Goal: Task Accomplishment & Management: Manage account settings

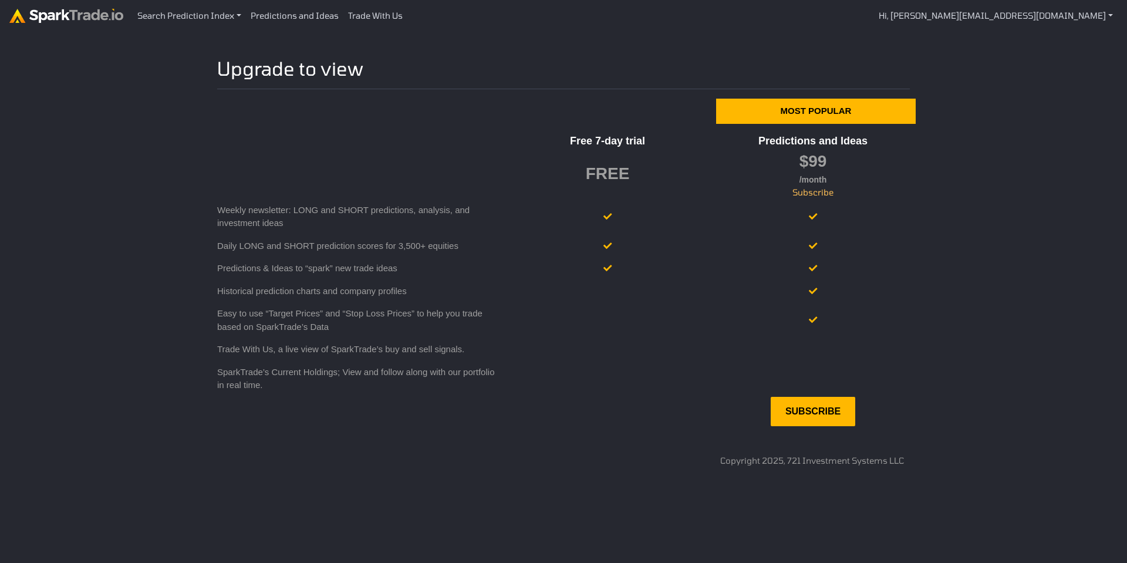
click at [28, 24] on link at bounding box center [66, 16] width 114 height 20
click at [218, 18] on link "Search Prediction Index" at bounding box center [189, 16] width 113 height 22
click at [82, 19] on img at bounding box center [66, 16] width 114 height 14
click at [306, 16] on link "Predictions and Ideas" at bounding box center [294, 16] width 97 height 22
click at [383, 13] on link "Trade With Us" at bounding box center [375, 16] width 64 height 22
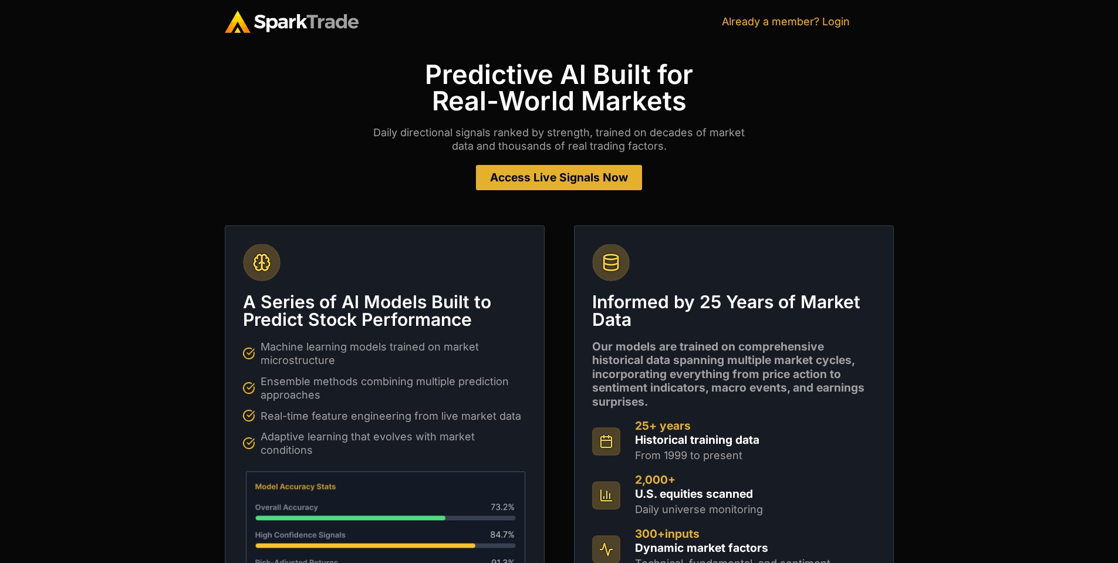
click at [812, 22] on link "Already a member? Login" at bounding box center [786, 21] width 128 height 12
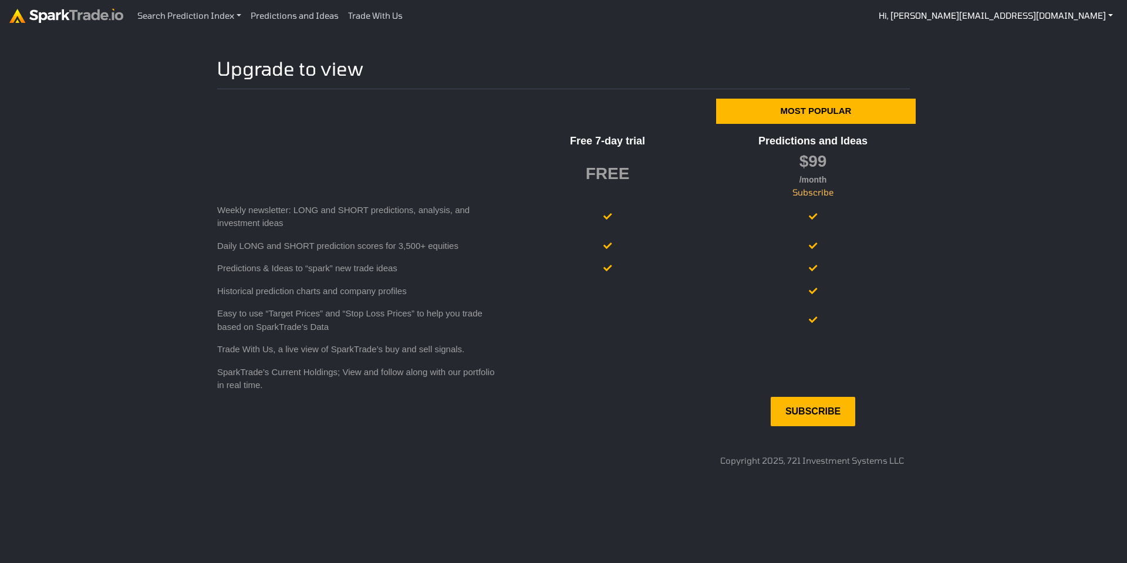
click at [1043, 12] on link "Hi, [PERSON_NAME][EMAIL_ADDRESS][DOMAIN_NAME]" at bounding box center [996, 16] width 244 height 22
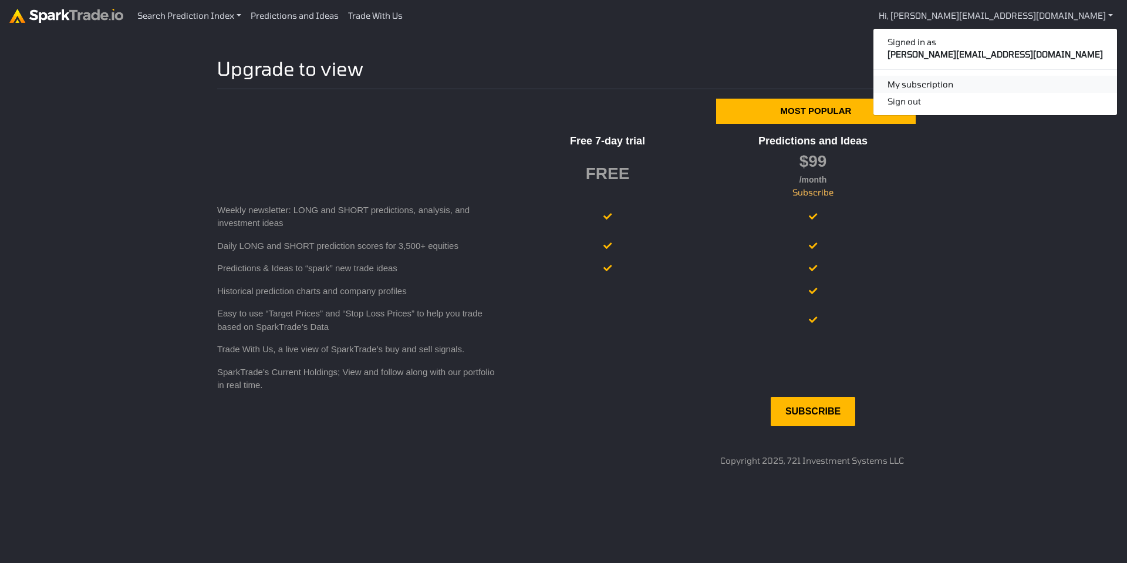
click at [982, 85] on link "My subscription" at bounding box center [995, 85] width 244 height 18
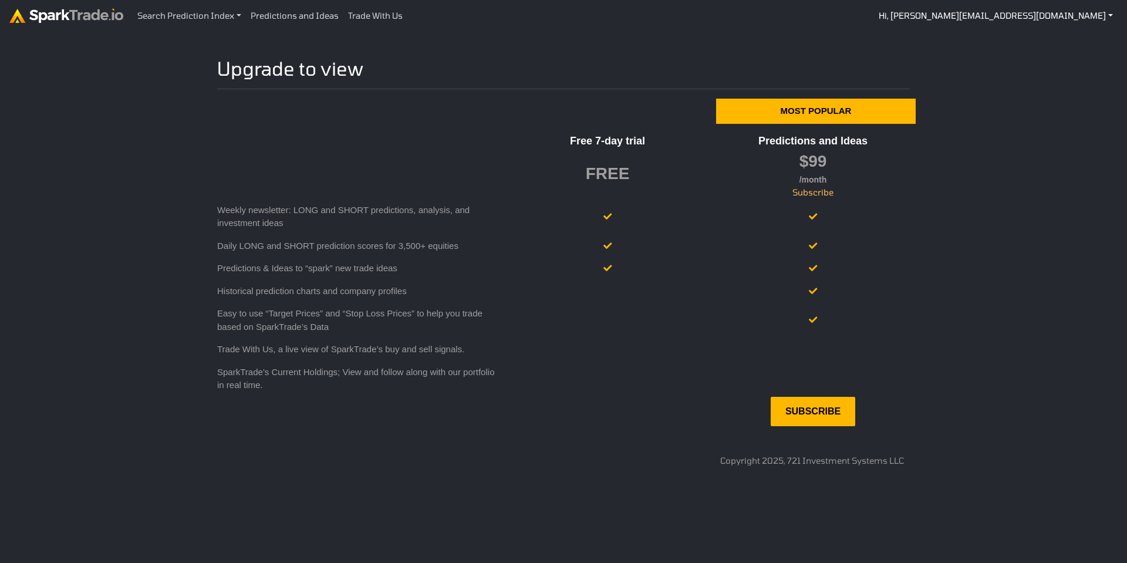
click at [1025, 22] on link "Hi, abraham@nextlevelautomations.com" at bounding box center [996, 16] width 244 height 22
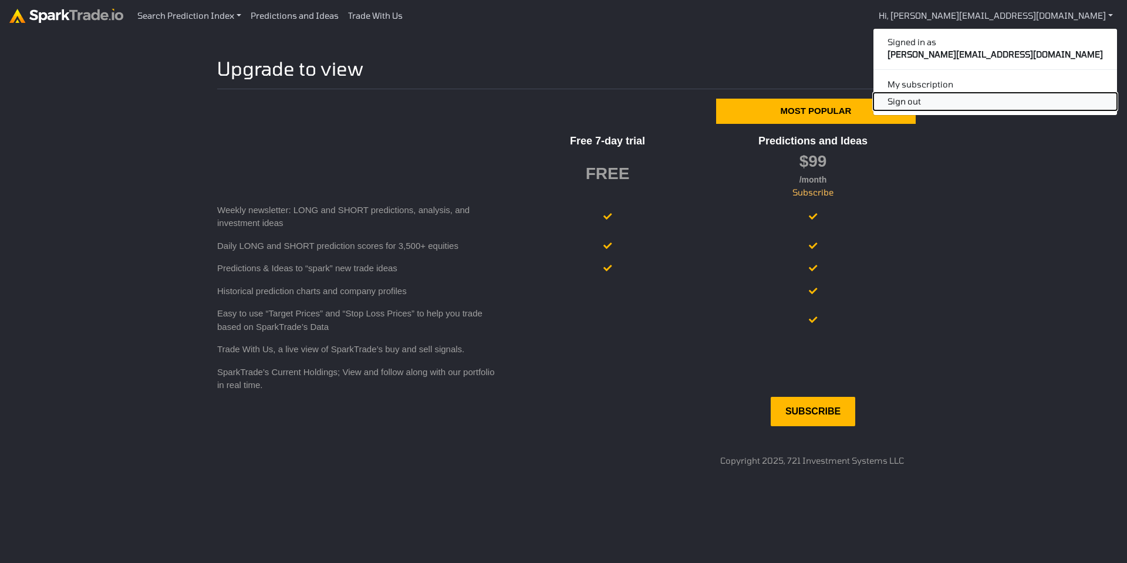
click at [990, 102] on button "Sign out" at bounding box center [995, 102] width 244 height 18
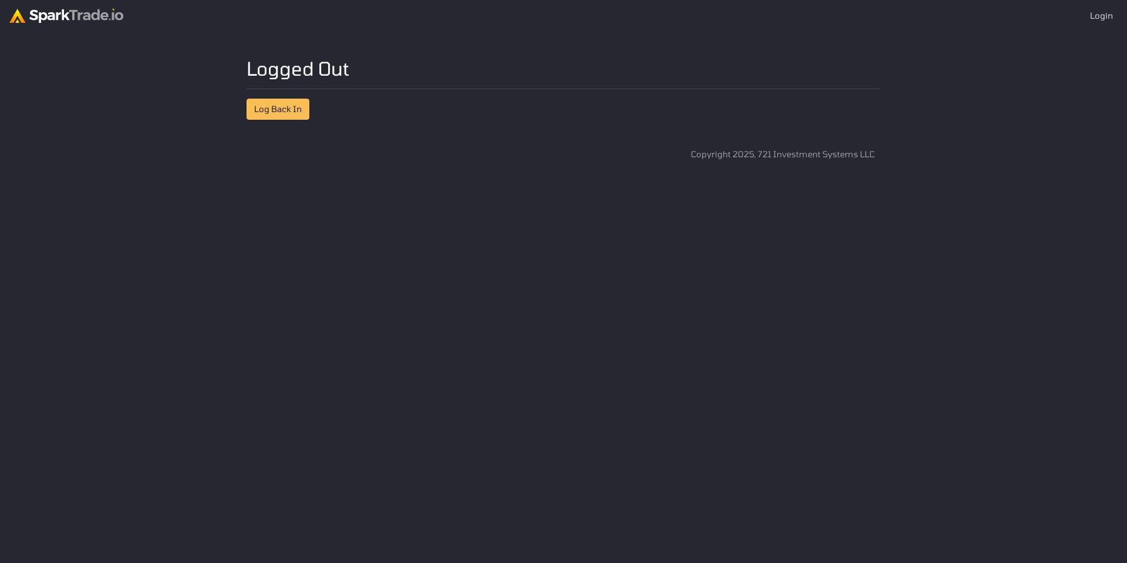
click at [309, 117] on div "Logged Out How to Use [DOMAIN_NAME] × Log Back In Copyright 2025, 721 Investmen…" at bounding box center [564, 109] width 646 height 104
click at [298, 111] on link "Log Back In" at bounding box center [277, 109] width 63 height 21
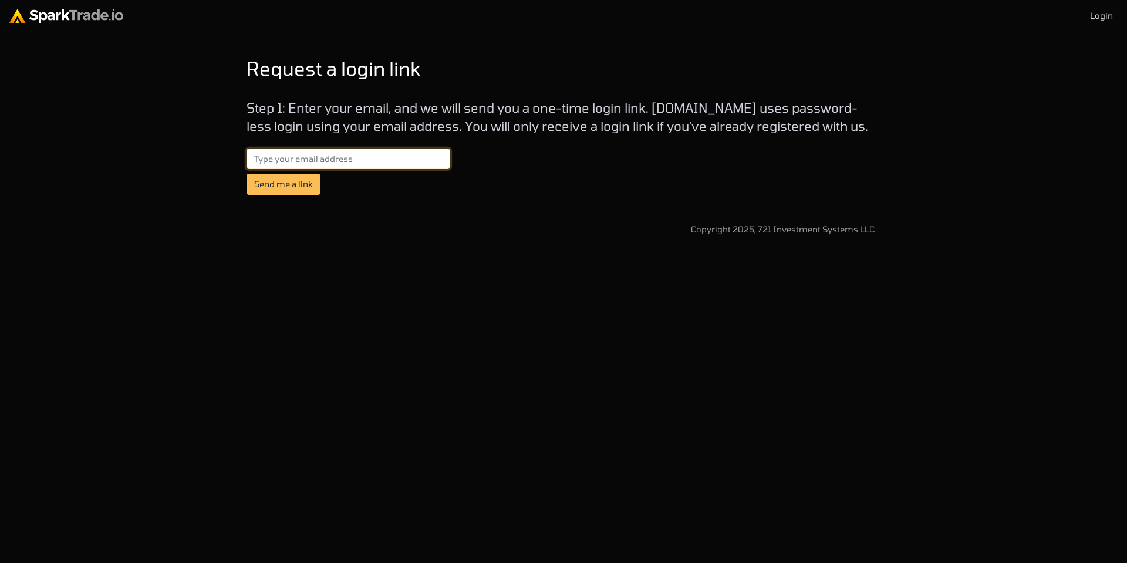
click at [316, 151] on input "email" at bounding box center [348, 158] width 204 height 21
paste input "[PERSON_NAME][EMAIL_ADDRESS][DOMAIN_NAME]"
type input "[PERSON_NAME][EMAIL_ADDRESS][DOMAIN_NAME]"
click at [291, 245] on html "Login Request a login link How to Use [DOMAIN_NAME] × Step 1: Enter your email,…" at bounding box center [563, 122] width 1127 height 245
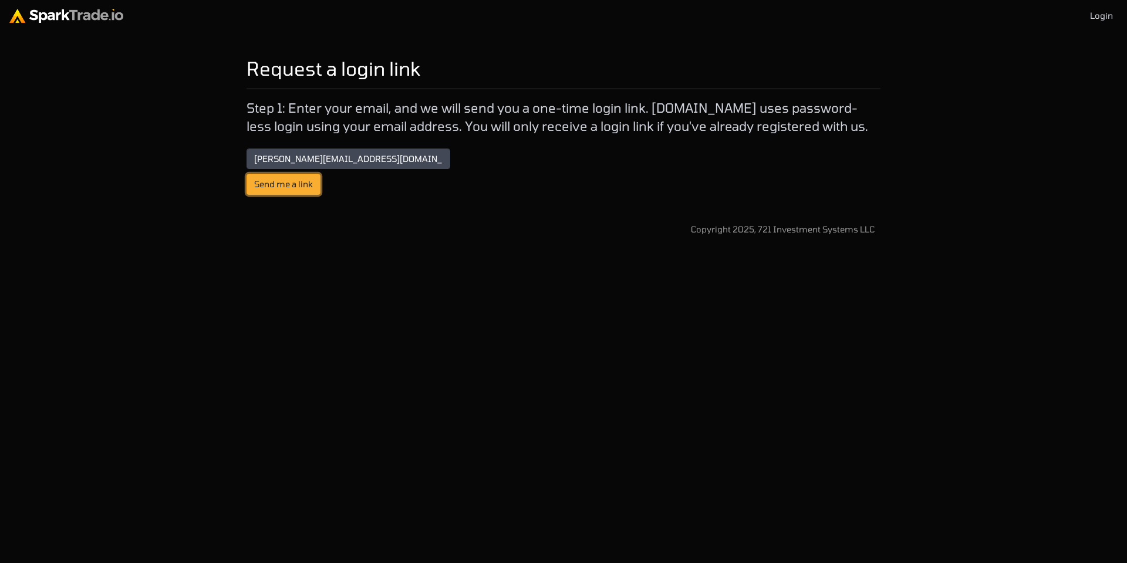
click at [273, 180] on button "Send me a link" at bounding box center [283, 184] width 74 height 21
